Goal: Submit feedback/report problem

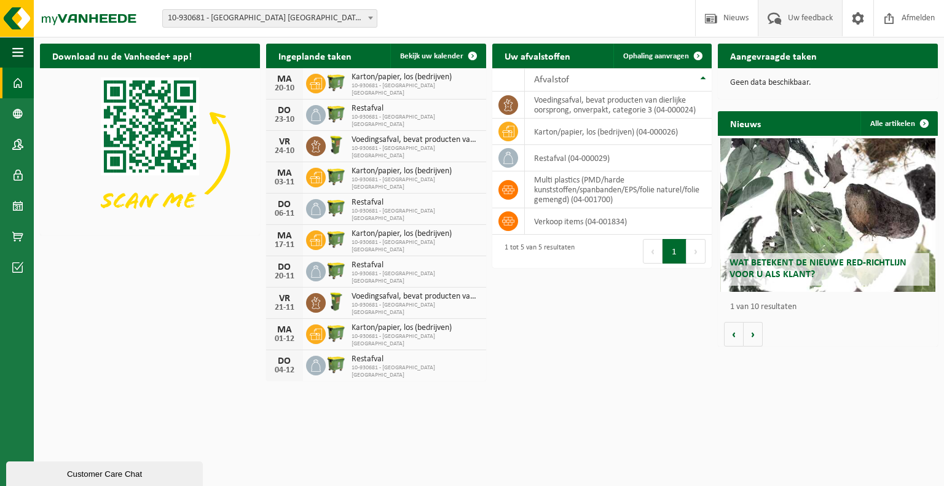
click at [788, 14] on span "Uw feedback" at bounding box center [810, 18] width 51 height 36
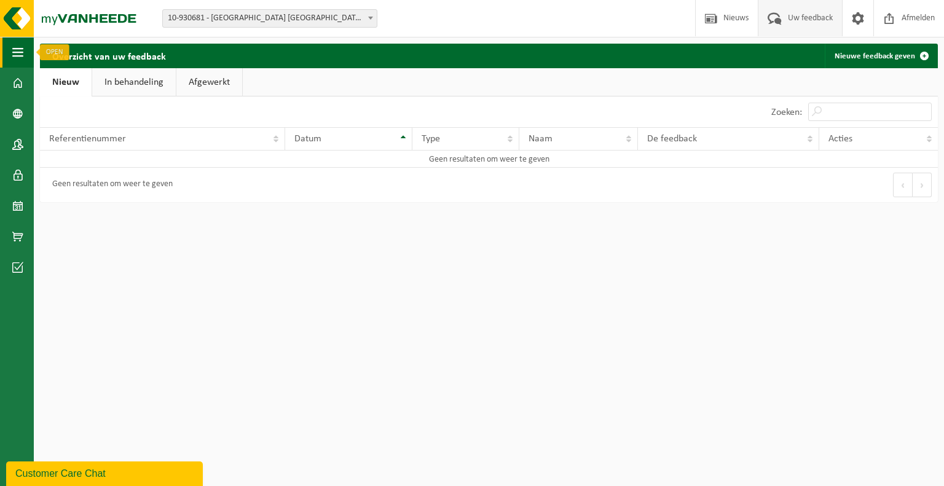
click at [22, 60] on span "button" at bounding box center [17, 52] width 11 height 31
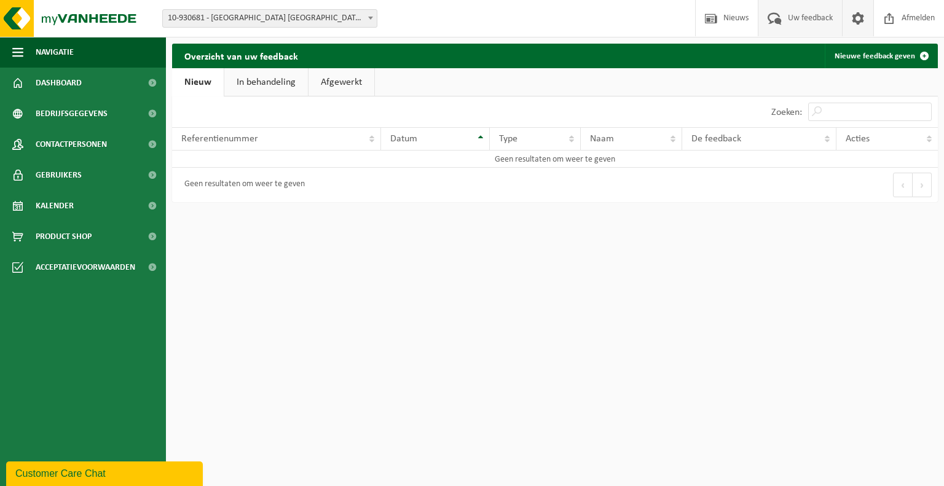
click at [860, 17] on span at bounding box center [858, 18] width 18 height 36
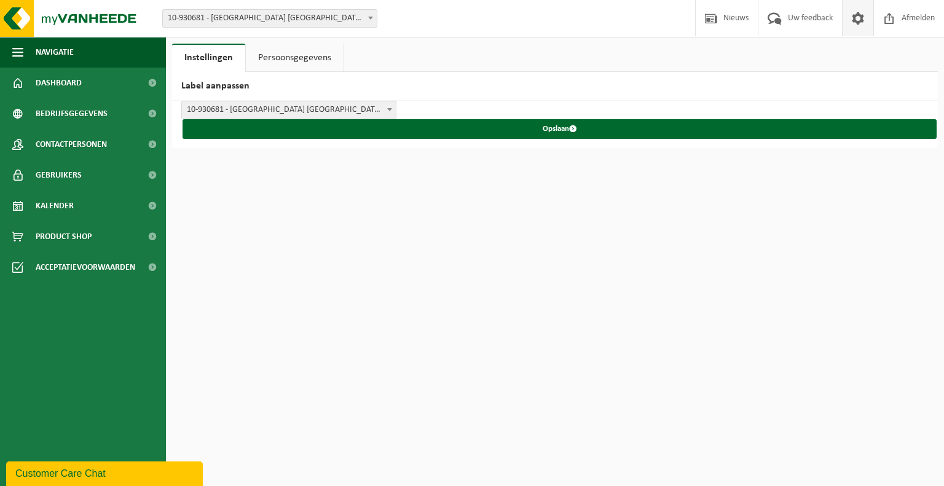
click at [860, 17] on span at bounding box center [858, 18] width 18 height 36
click at [85, 57] on button "Navigatie" at bounding box center [83, 52] width 166 height 31
